Goal: Information Seeking & Learning: Check status

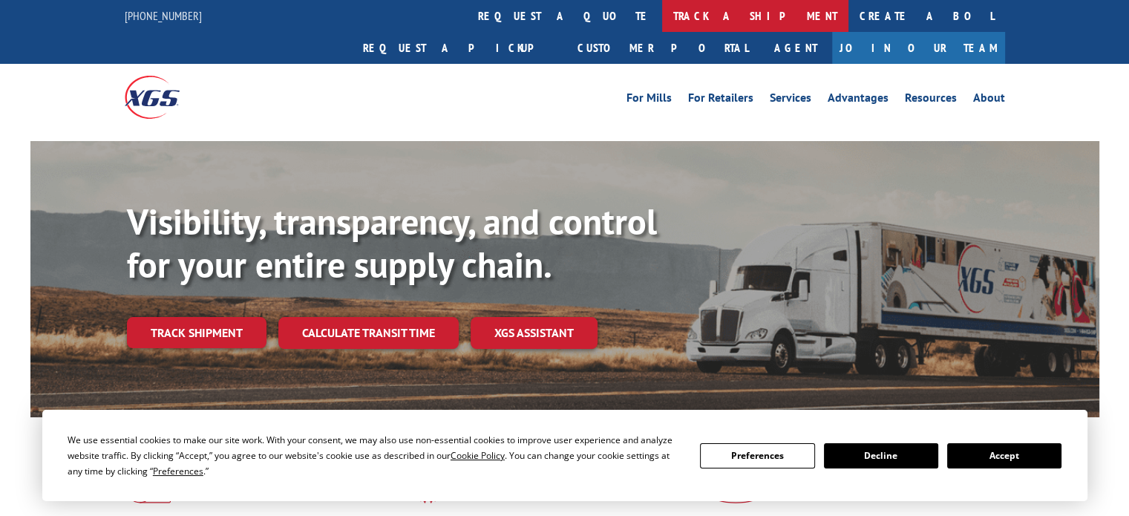
click at [662, 27] on link "track a shipment" at bounding box center [755, 16] width 186 height 32
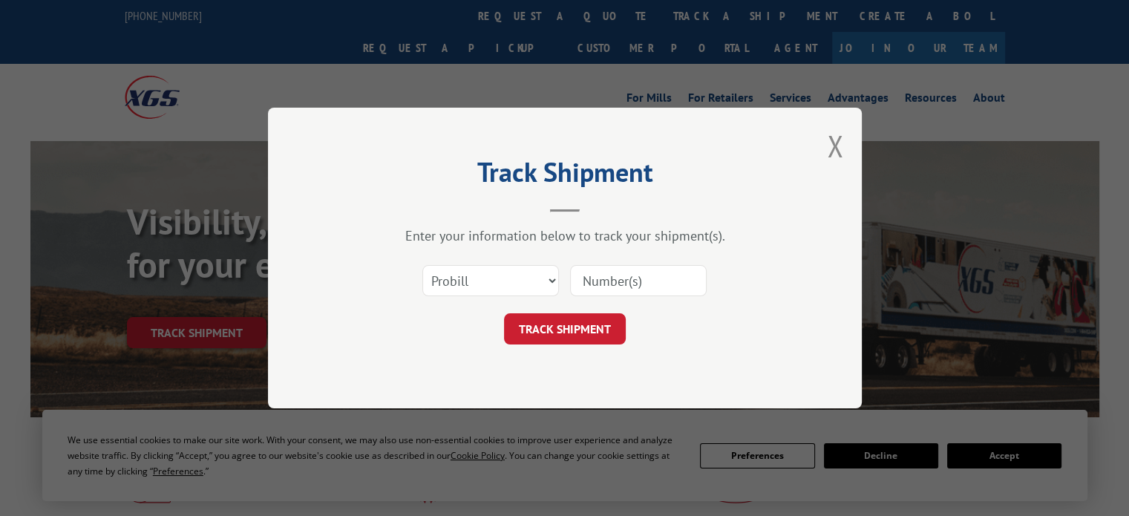
click at [623, 283] on input at bounding box center [638, 280] width 137 height 31
paste input "17559784"
type input "17559784"
click at [597, 319] on button "TRACK SHIPMENT" at bounding box center [565, 328] width 122 height 31
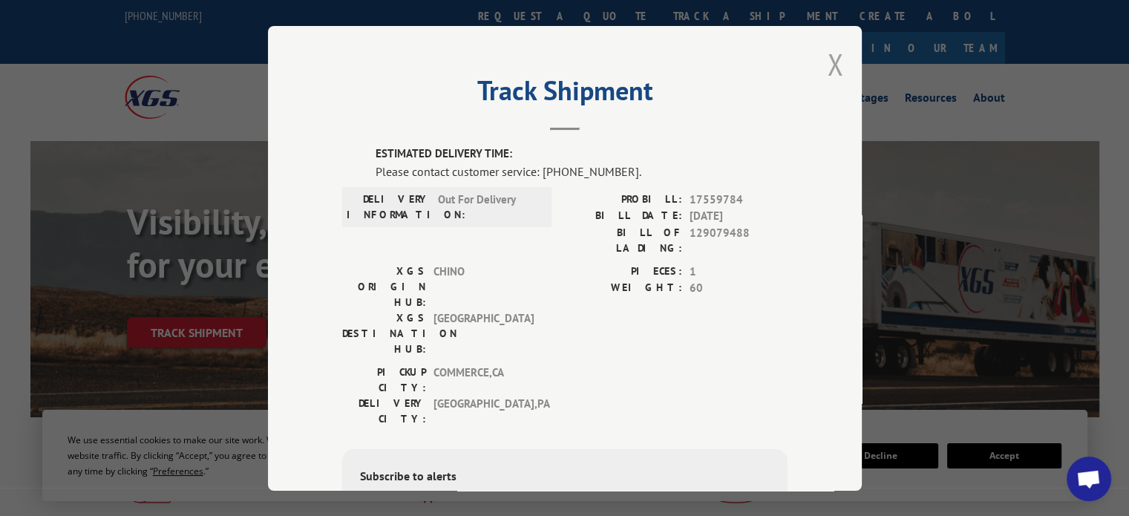
click at [830, 55] on button "Close modal" at bounding box center [835, 64] width 16 height 39
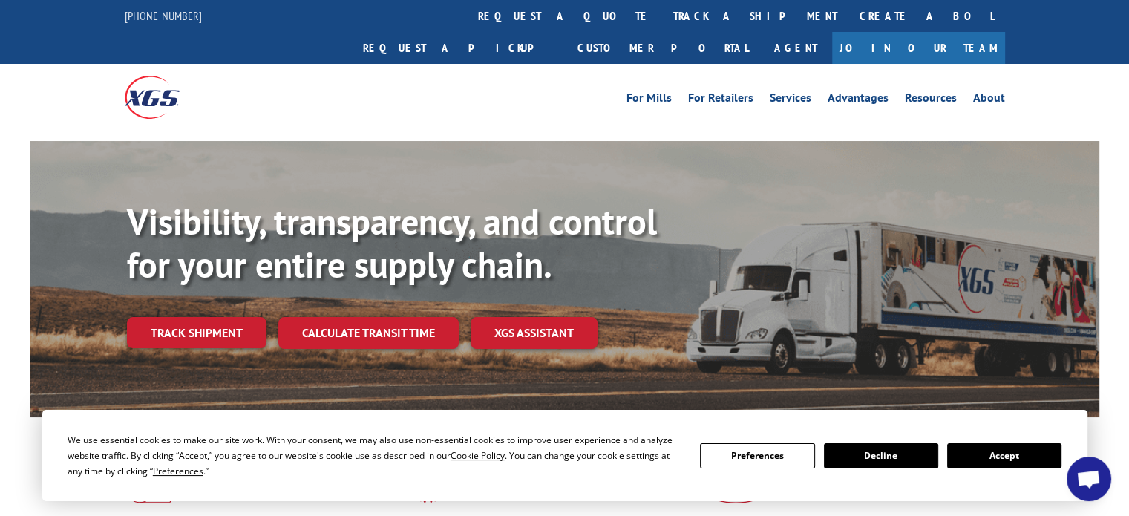
click at [662, 7] on link "track a shipment" at bounding box center [755, 16] width 186 height 32
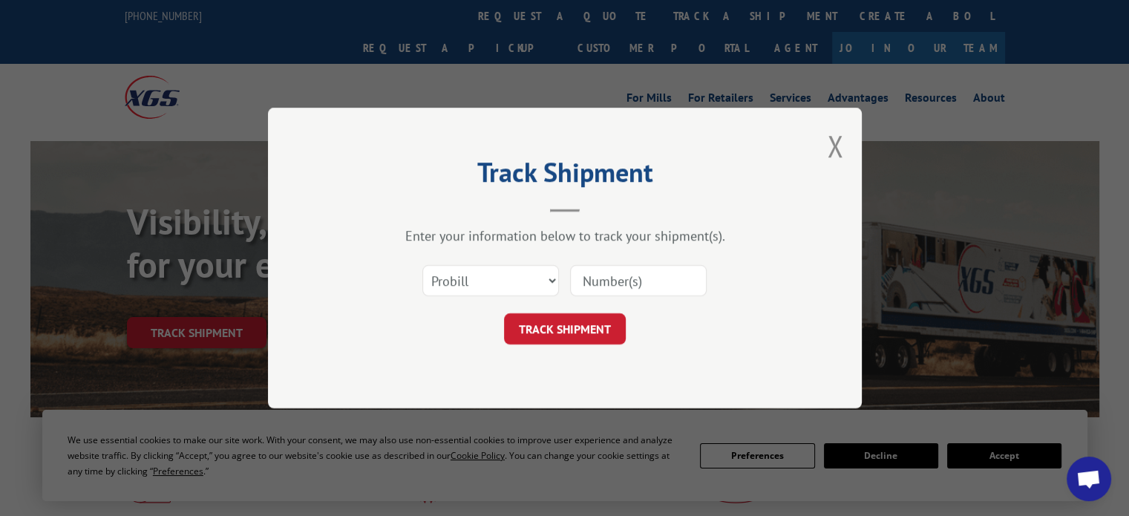
click at [632, 272] on input at bounding box center [638, 280] width 137 height 31
paste input "17559727"
type input "17559727"
click at [568, 333] on button "TRACK SHIPMENT" at bounding box center [565, 328] width 122 height 31
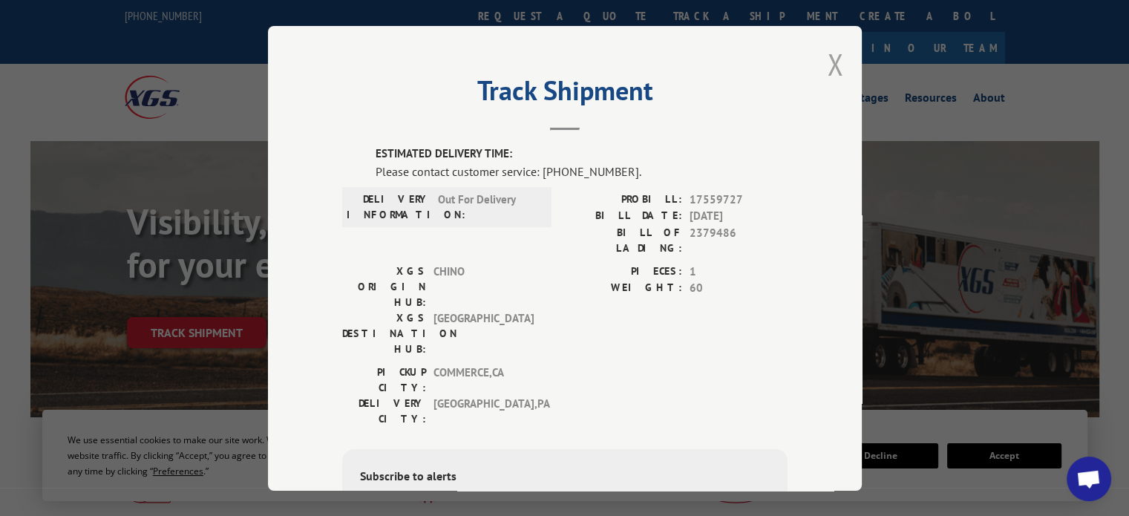
click at [827, 72] on button "Close modal" at bounding box center [835, 64] width 16 height 39
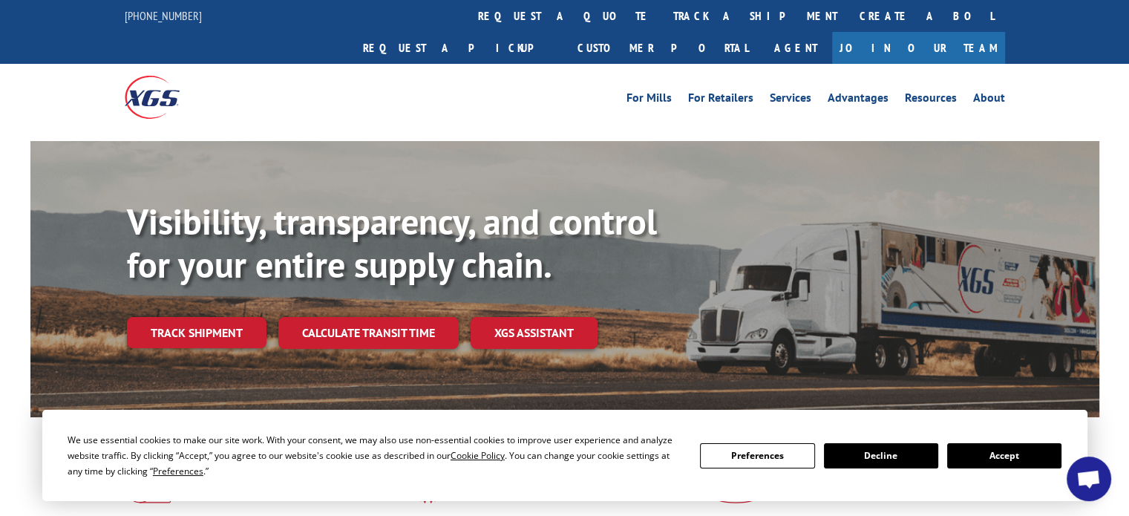
click at [662, 14] on link "track a shipment" at bounding box center [755, 16] width 186 height 32
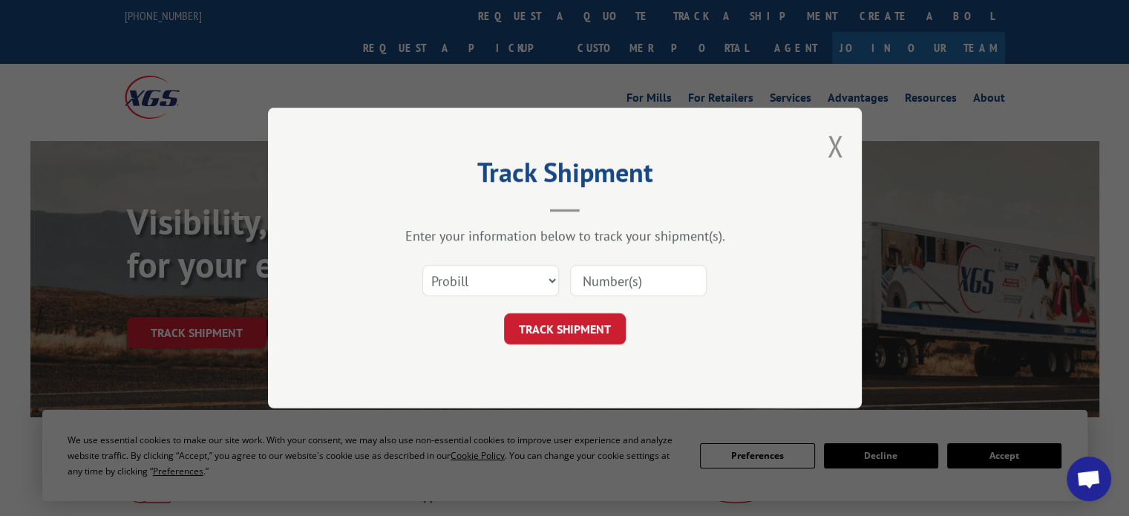
click at [620, 282] on input at bounding box center [638, 280] width 137 height 31
paste input "17559781"
type input "17559781"
click button "TRACK SHIPMENT" at bounding box center [565, 328] width 122 height 31
